Goal: Check status

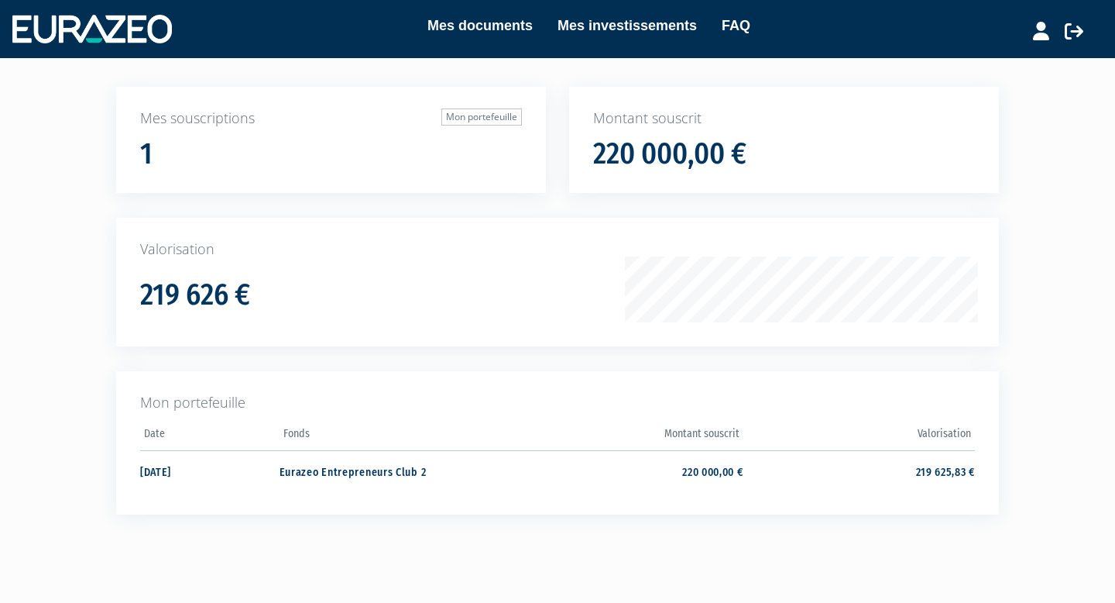
scroll to position [97, 0]
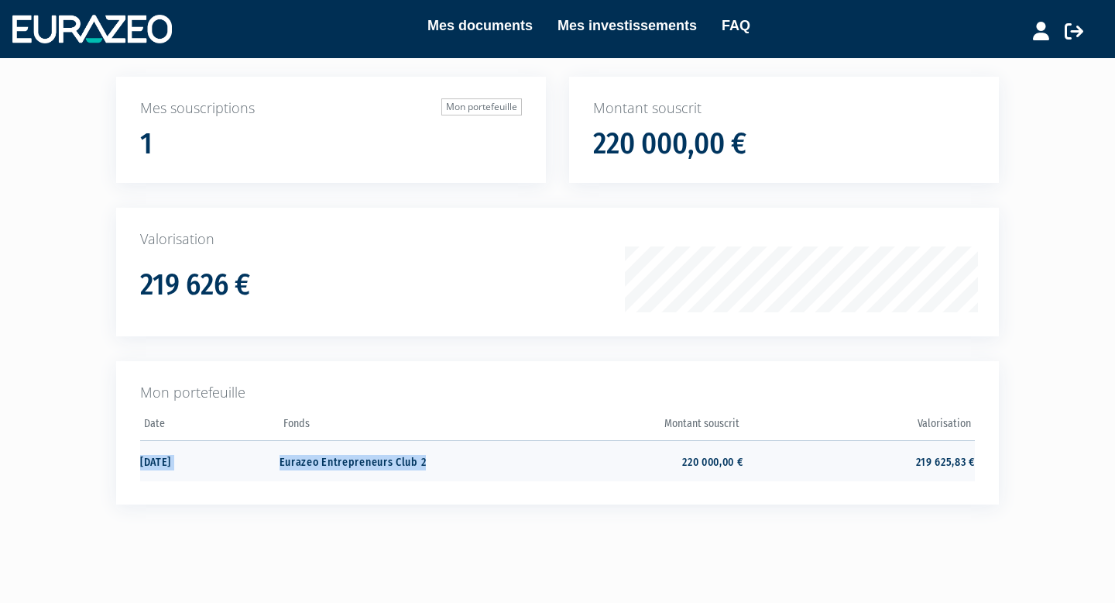
drag, startPoint x: 461, startPoint y: 462, endPoint x: 277, endPoint y: 452, distance: 183.8
click at [277, 452] on tr "[DATE] Eurazeo Entrepreneurs Club 2 220 000,00 € 219 625,83 €" at bounding box center [557, 460] width 835 height 41
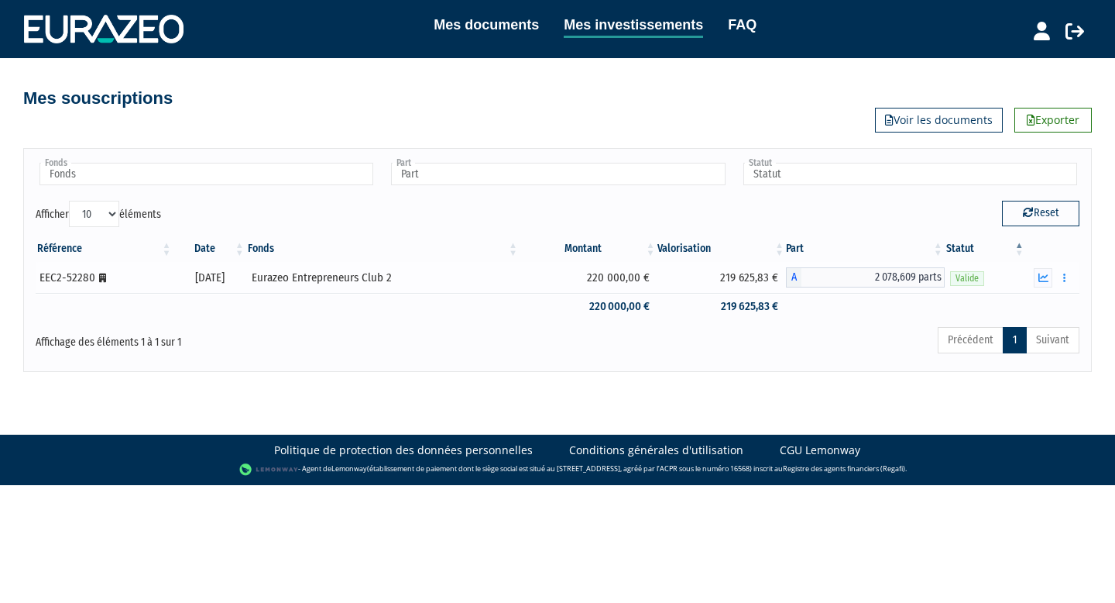
click at [280, 276] on td "Eurazeo Entrepreneurs Club 2" at bounding box center [382, 277] width 273 height 31
click at [1043, 36] on icon at bounding box center [1042, 31] width 16 height 19
click at [1077, 35] on icon at bounding box center [1075, 31] width 19 height 19
